Goal: Use online tool/utility

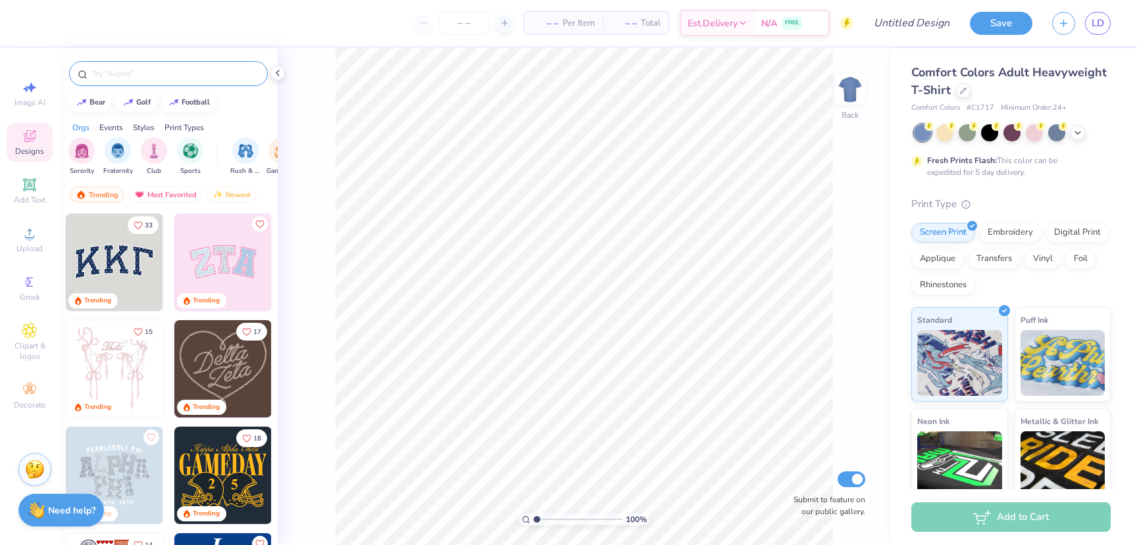
click at [114, 69] on input "text" at bounding box center [175, 73] width 168 height 13
click at [33, 239] on icon at bounding box center [30, 234] width 16 height 16
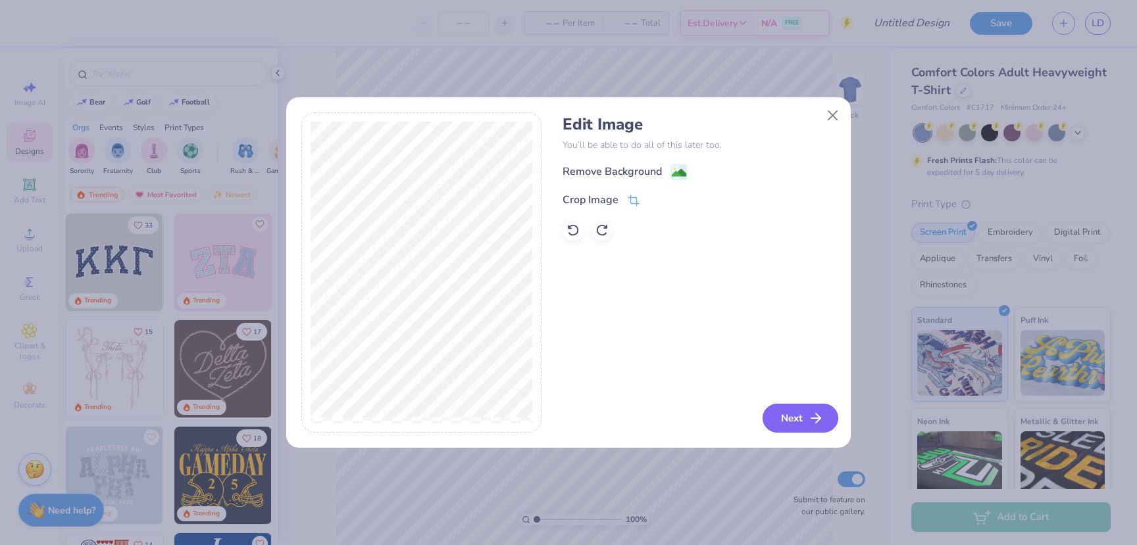
click at [800, 420] on button "Next" at bounding box center [800, 418] width 76 height 29
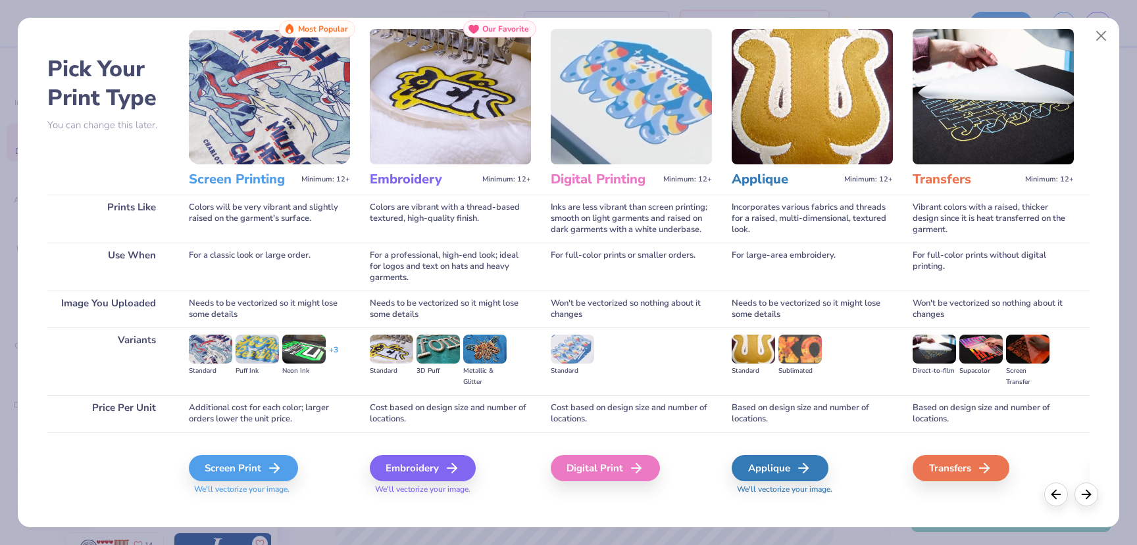
scroll to position [45, 0]
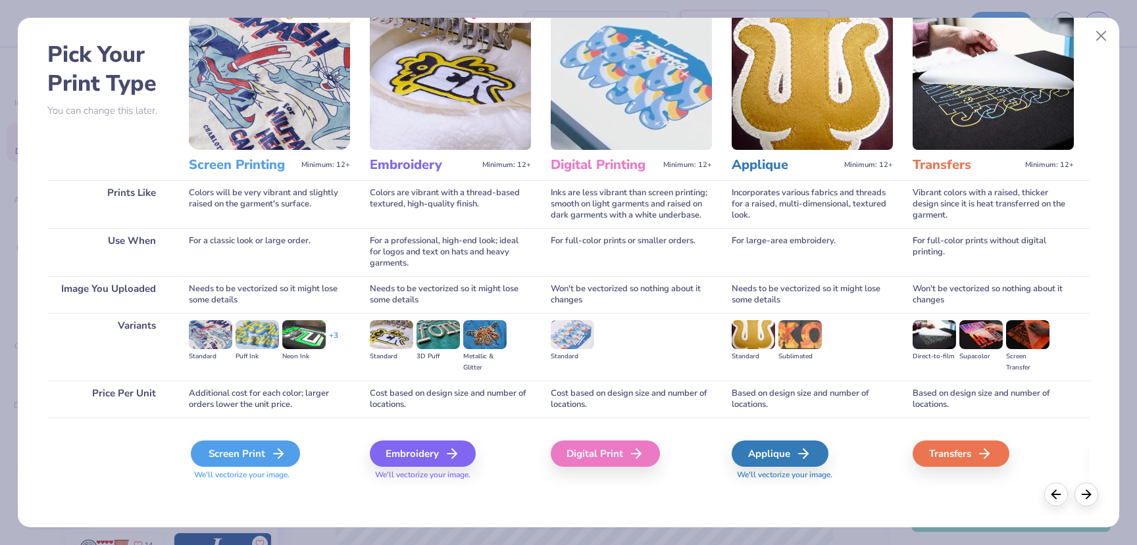
click at [260, 450] on div "Screen Print" at bounding box center [245, 454] width 109 height 26
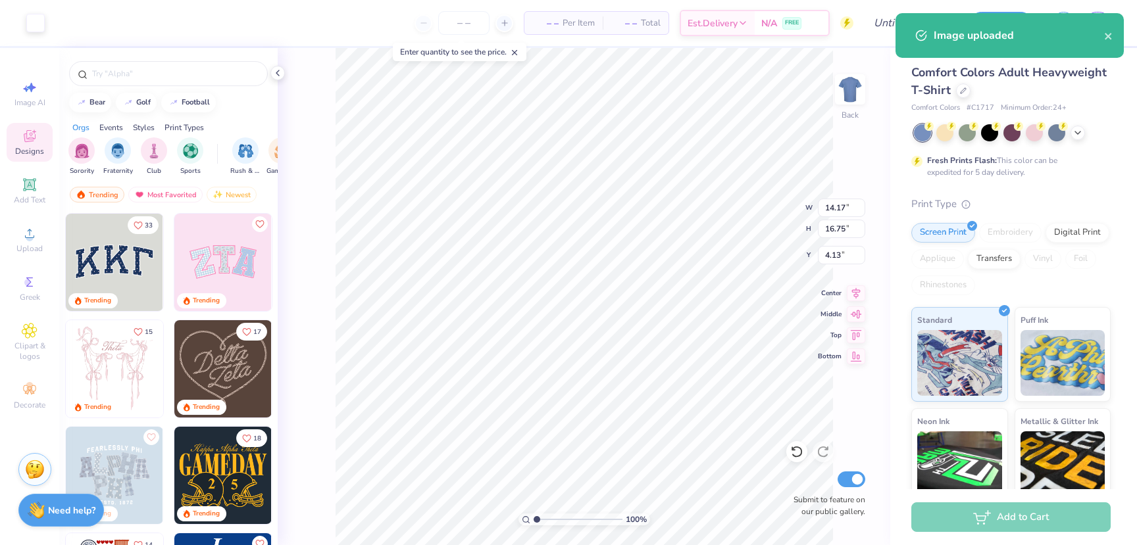
type input "2.61"
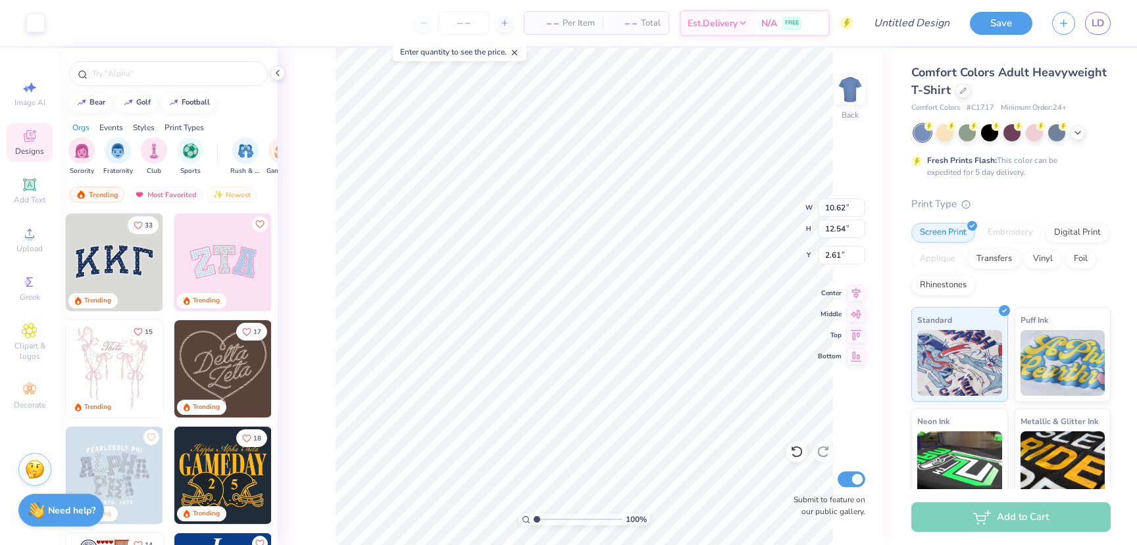
type input "10.62"
type input "12.54"
type input "2.19"
click at [845, 105] on img at bounding box center [849, 89] width 53 height 53
click at [849, 98] on img at bounding box center [849, 89] width 53 height 53
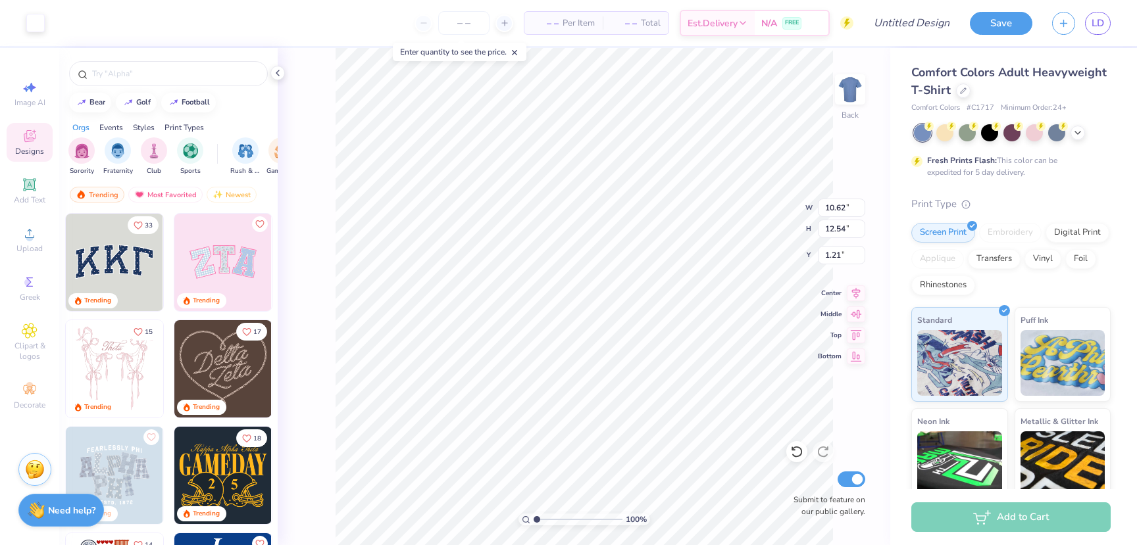
type input "1.21"
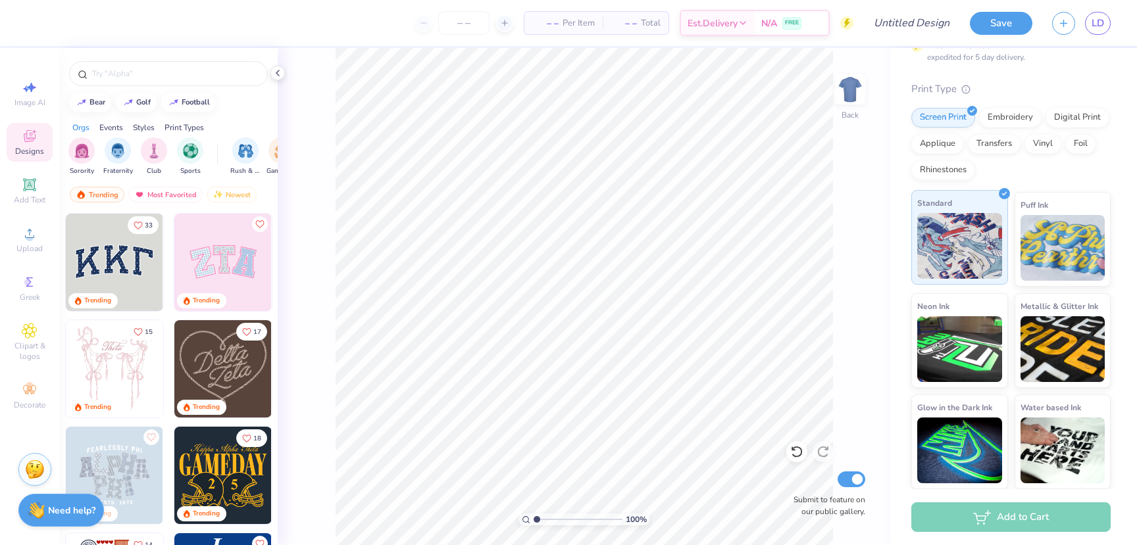
scroll to position [0, 0]
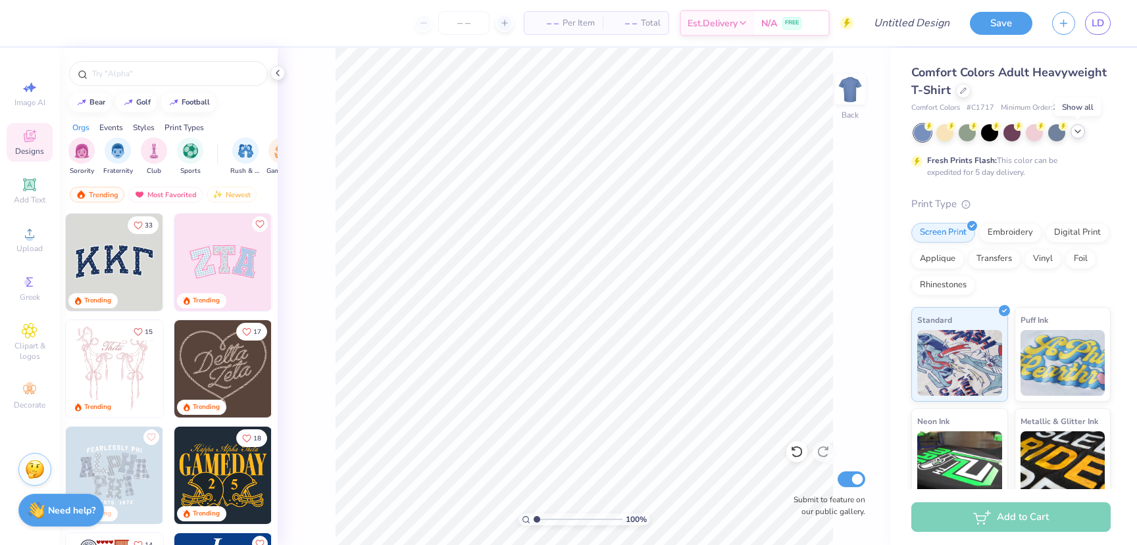
click at [1078, 132] on polyline at bounding box center [1077, 131] width 5 height 3
